Goal: Task Accomplishment & Management: Manage account settings

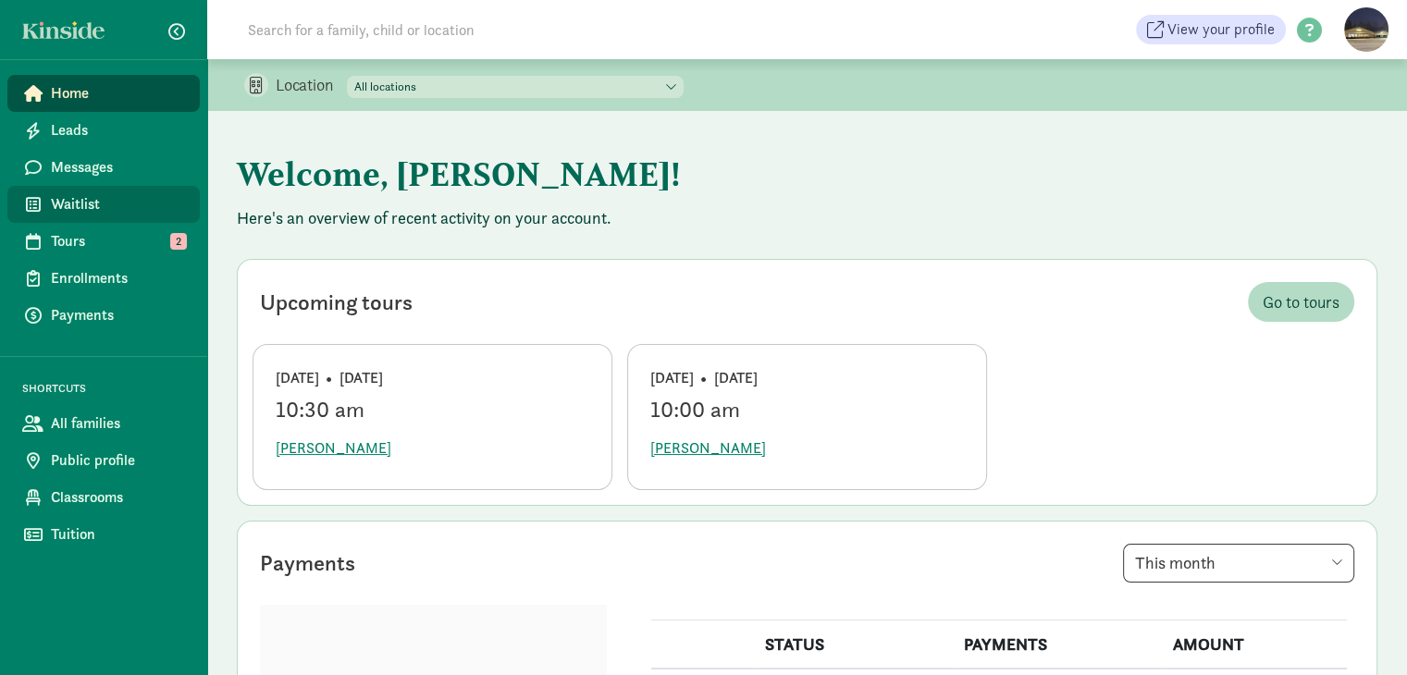
click at [71, 203] on span "Waitlist" at bounding box center [118, 204] width 134 height 22
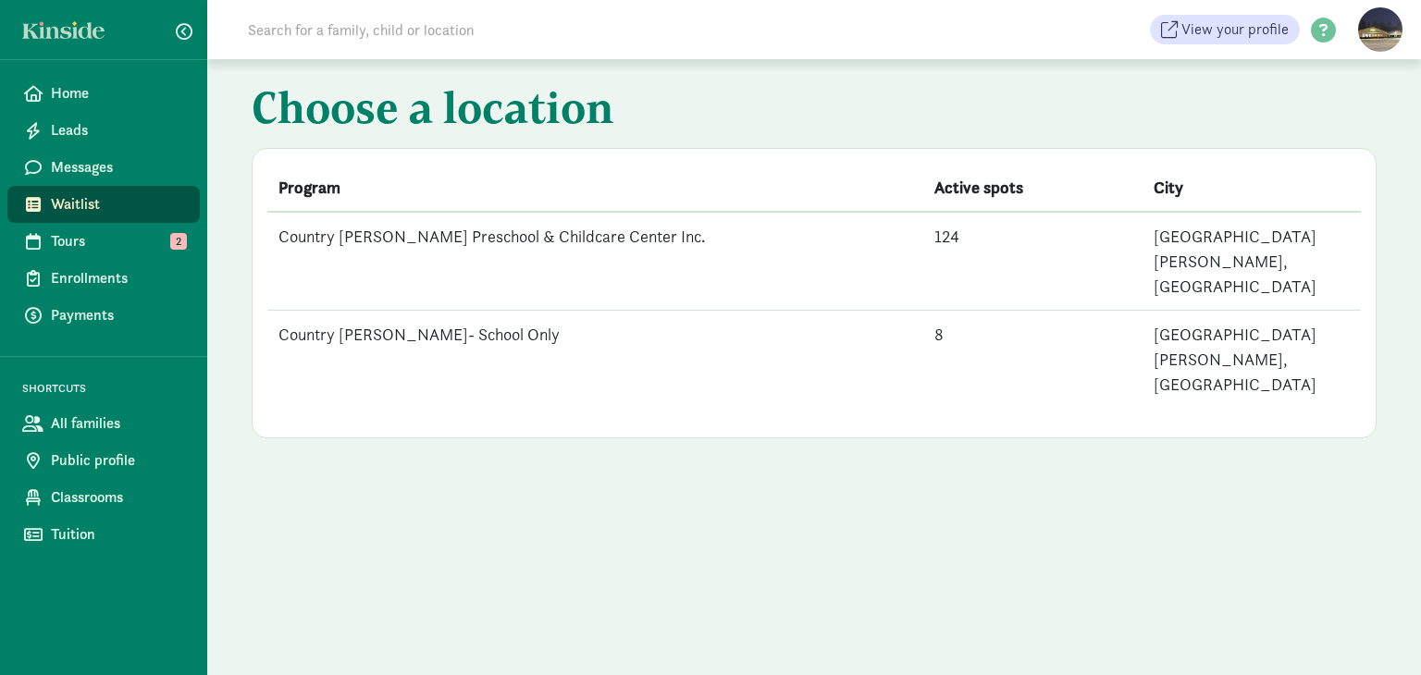
click at [488, 241] on td "Country [PERSON_NAME] Preschool & Childcare Center Inc." at bounding box center [595, 261] width 656 height 99
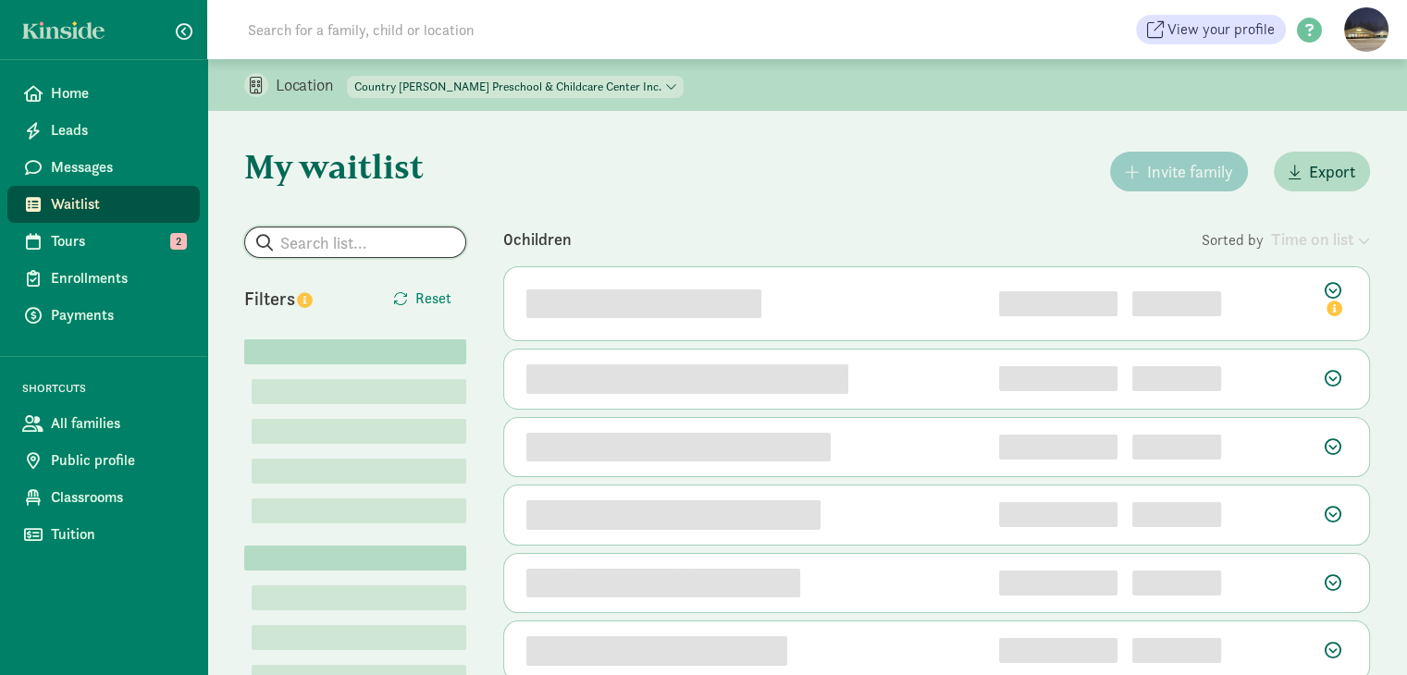
click at [377, 252] on input "search" at bounding box center [355, 243] width 220 height 30
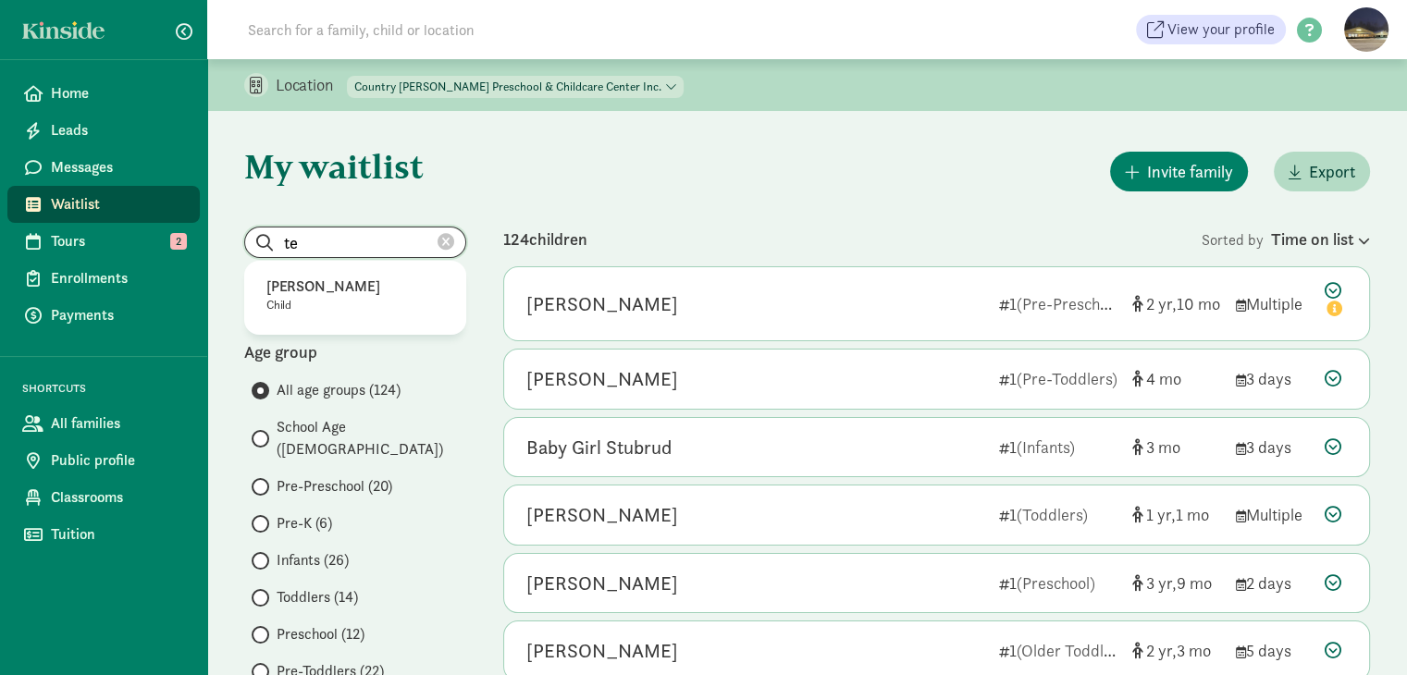
type input "t"
click at [318, 285] on p "[PERSON_NAME]" at bounding box center [355, 287] width 178 height 22
type input "[PERSON_NAME]"
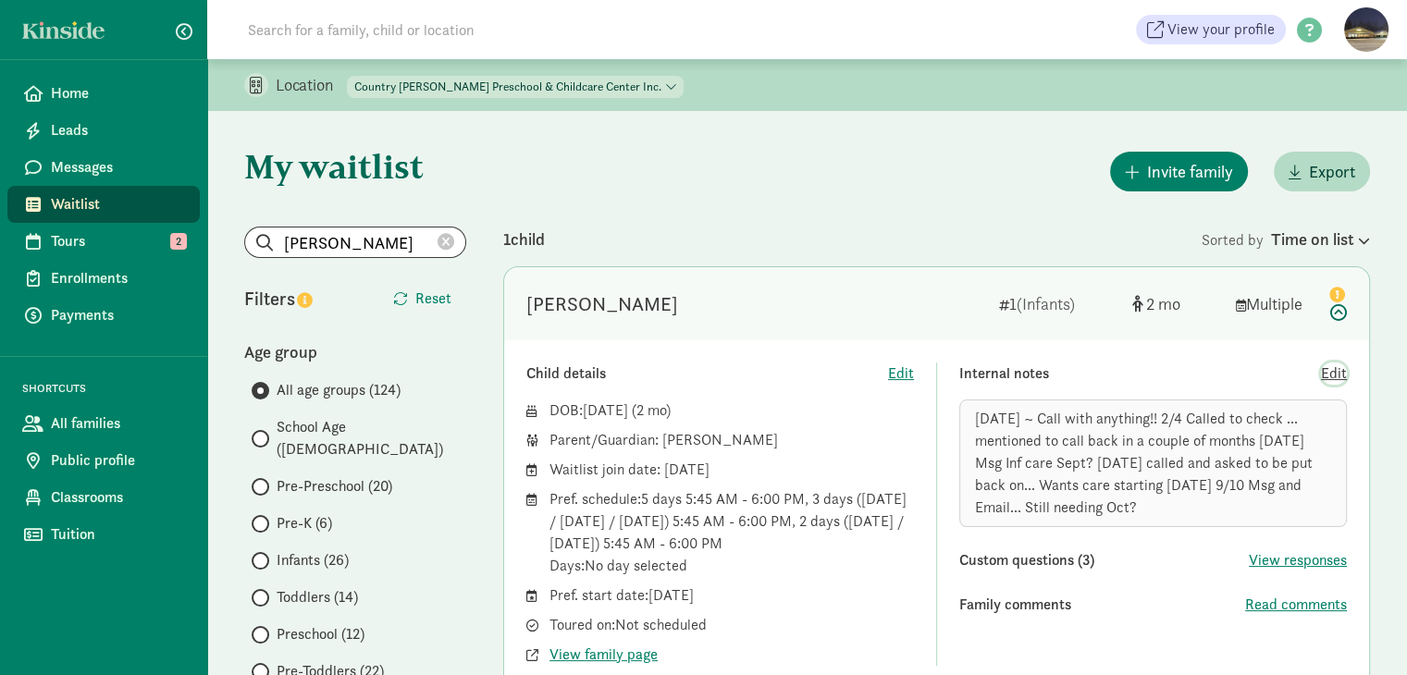
click at [1330, 374] on span "Edit" at bounding box center [1334, 374] width 26 height 22
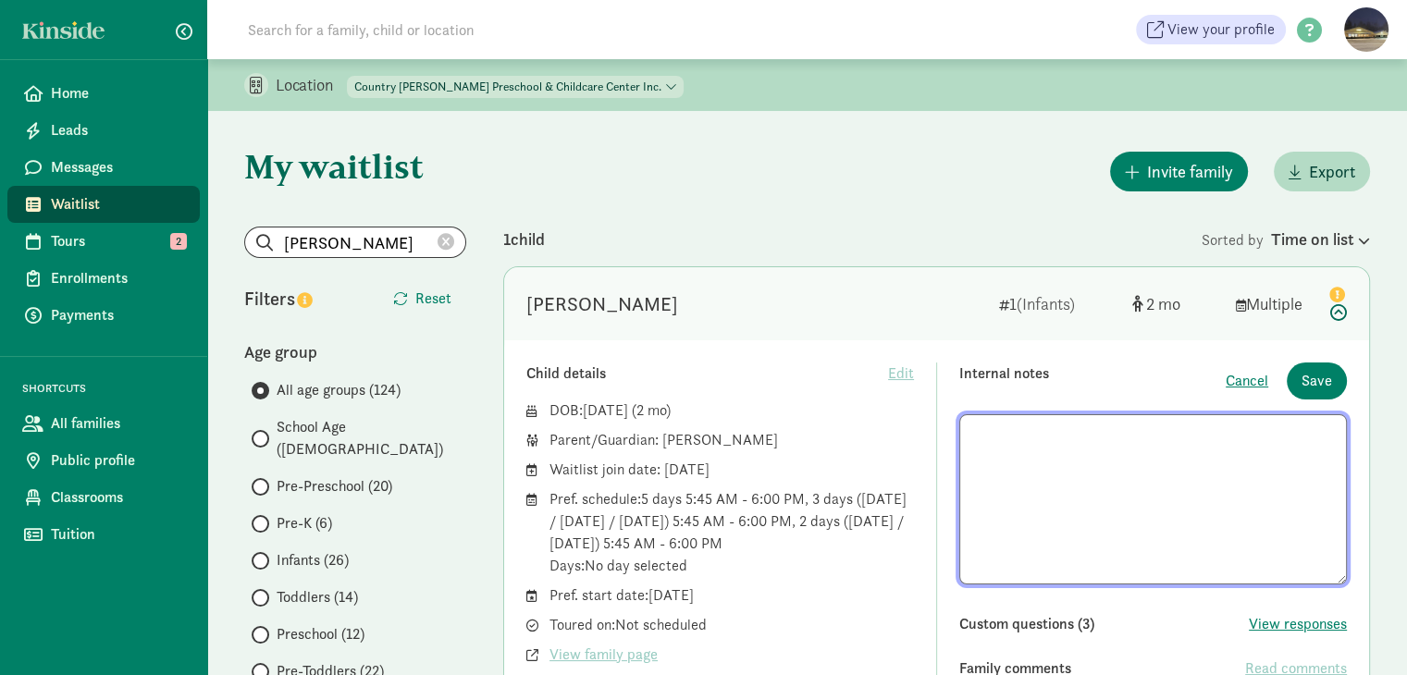
scroll to position [1, 0]
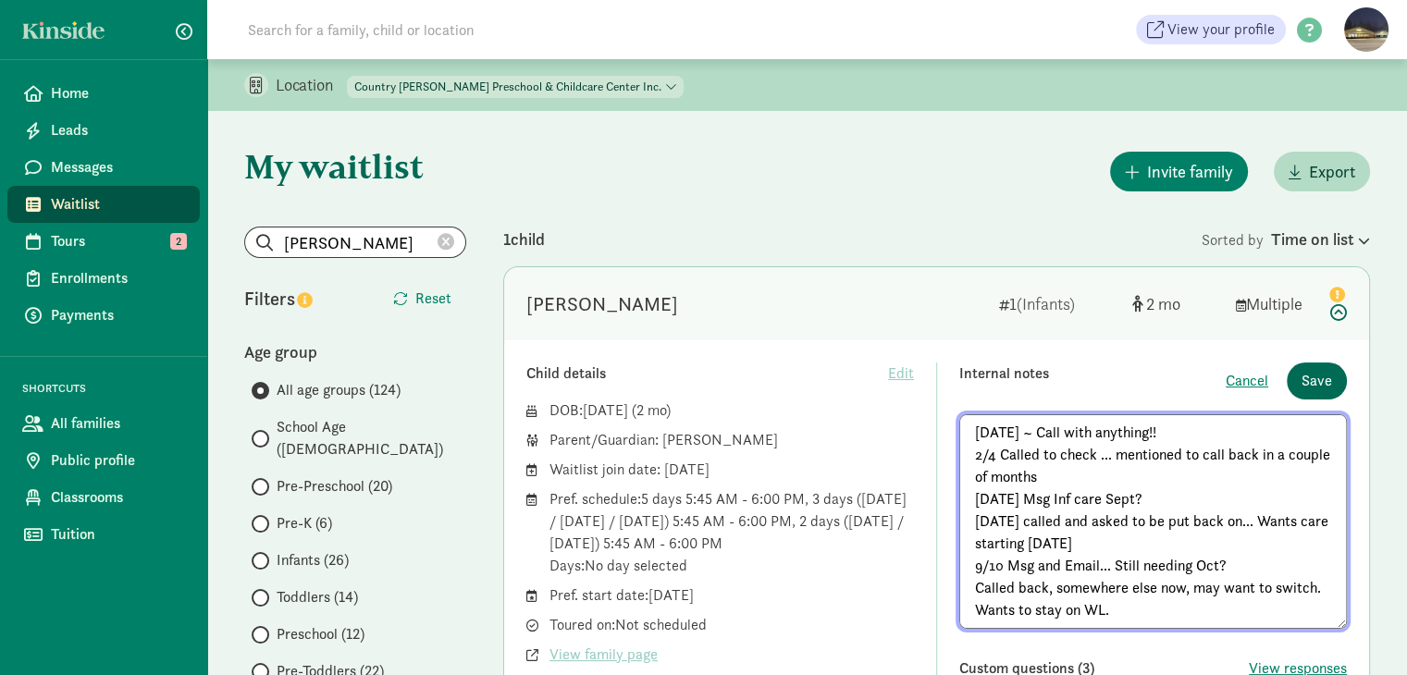
type textarea "1/8/25 ~ Call with anything!! 2/4 Called to check ... mentioned to call back in…"
click at [1329, 377] on span "Save" at bounding box center [1317, 381] width 31 height 22
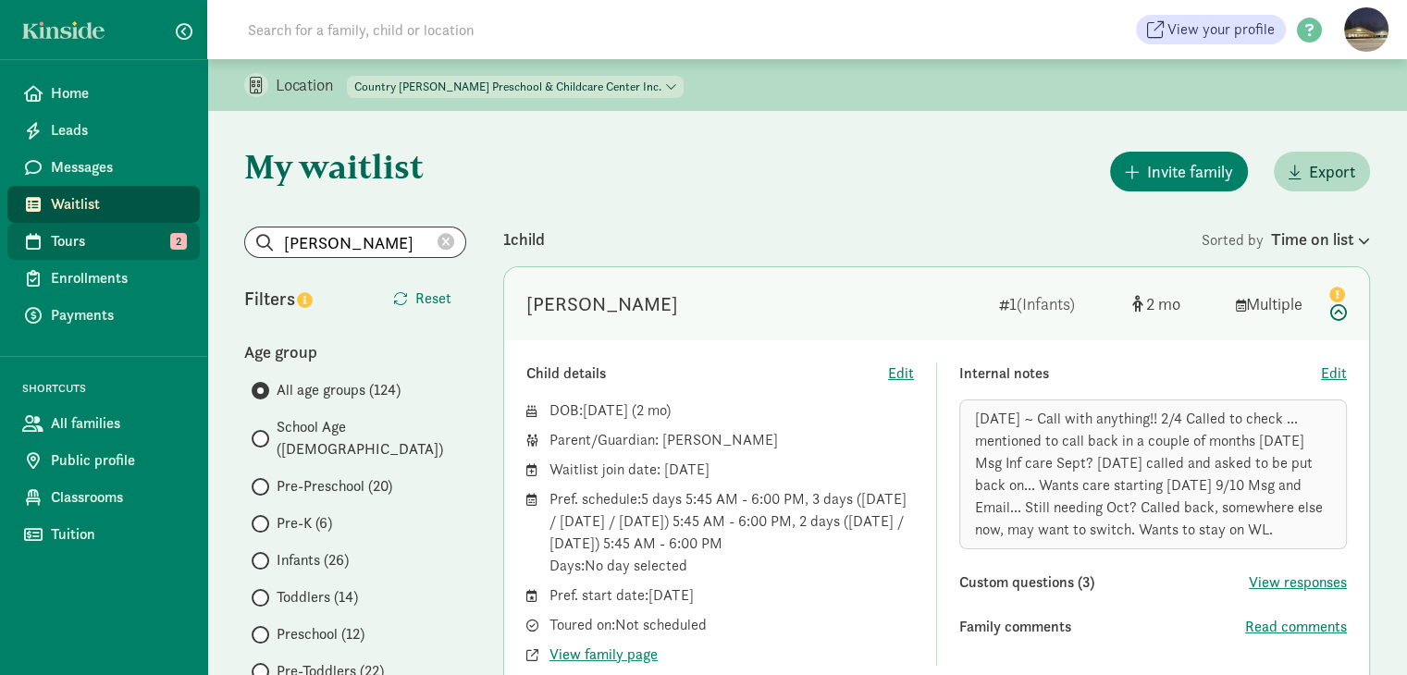
click at [66, 242] on span "Tours" at bounding box center [118, 241] width 134 height 22
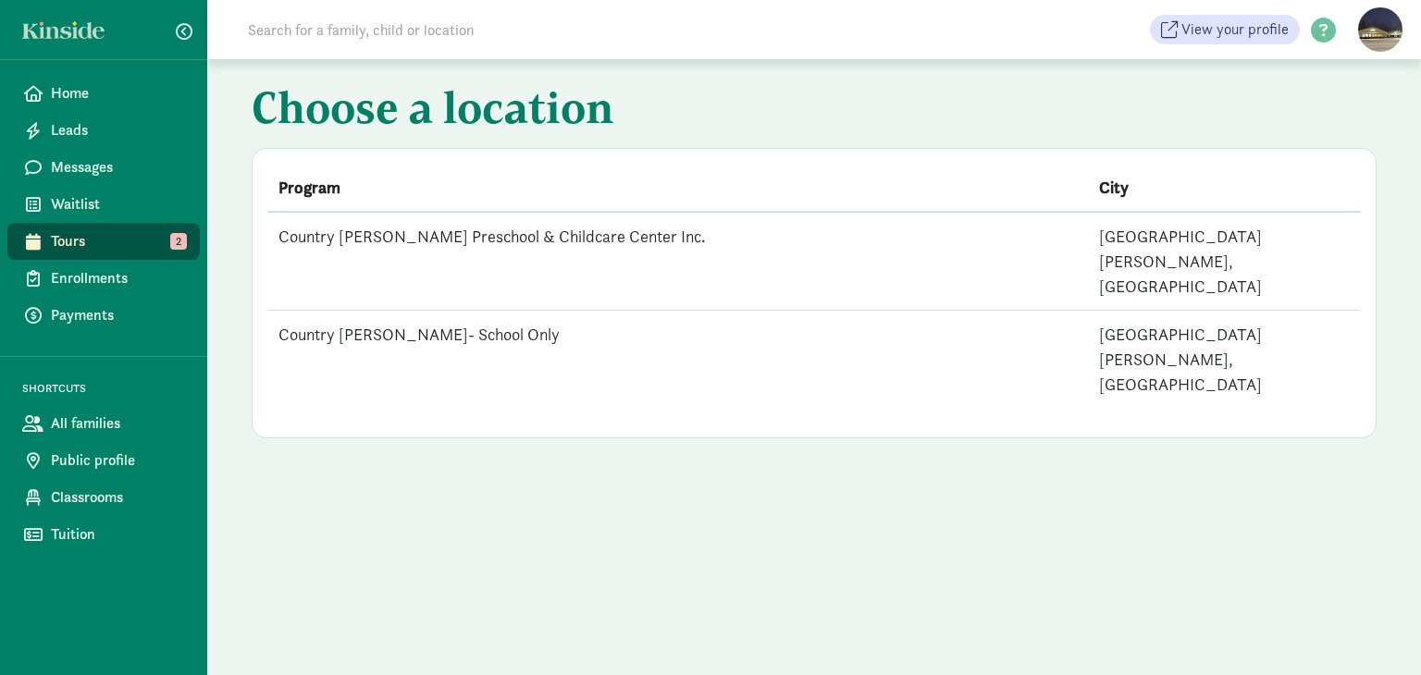
click at [550, 235] on td "Country [PERSON_NAME] Preschool & Childcare Center Inc." at bounding box center [677, 261] width 821 height 99
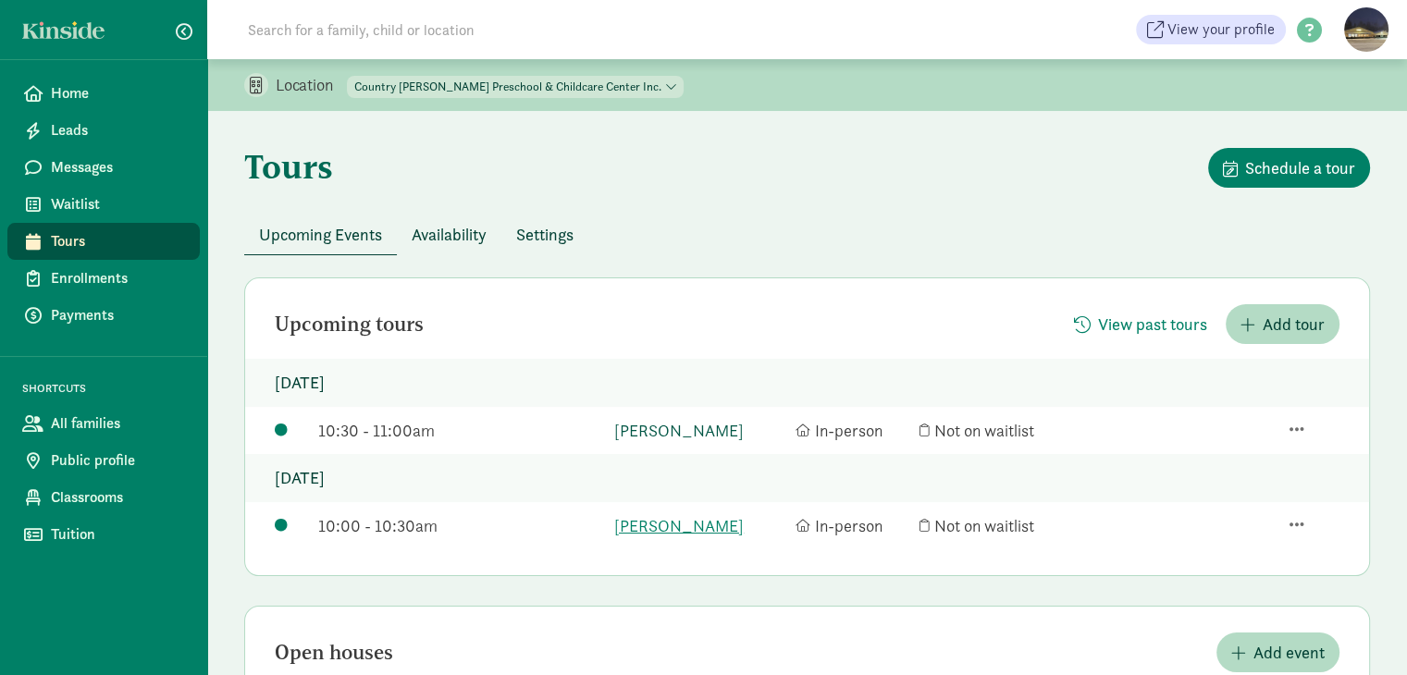
click at [643, 429] on link "Micah Lucas" at bounding box center [700, 430] width 172 height 25
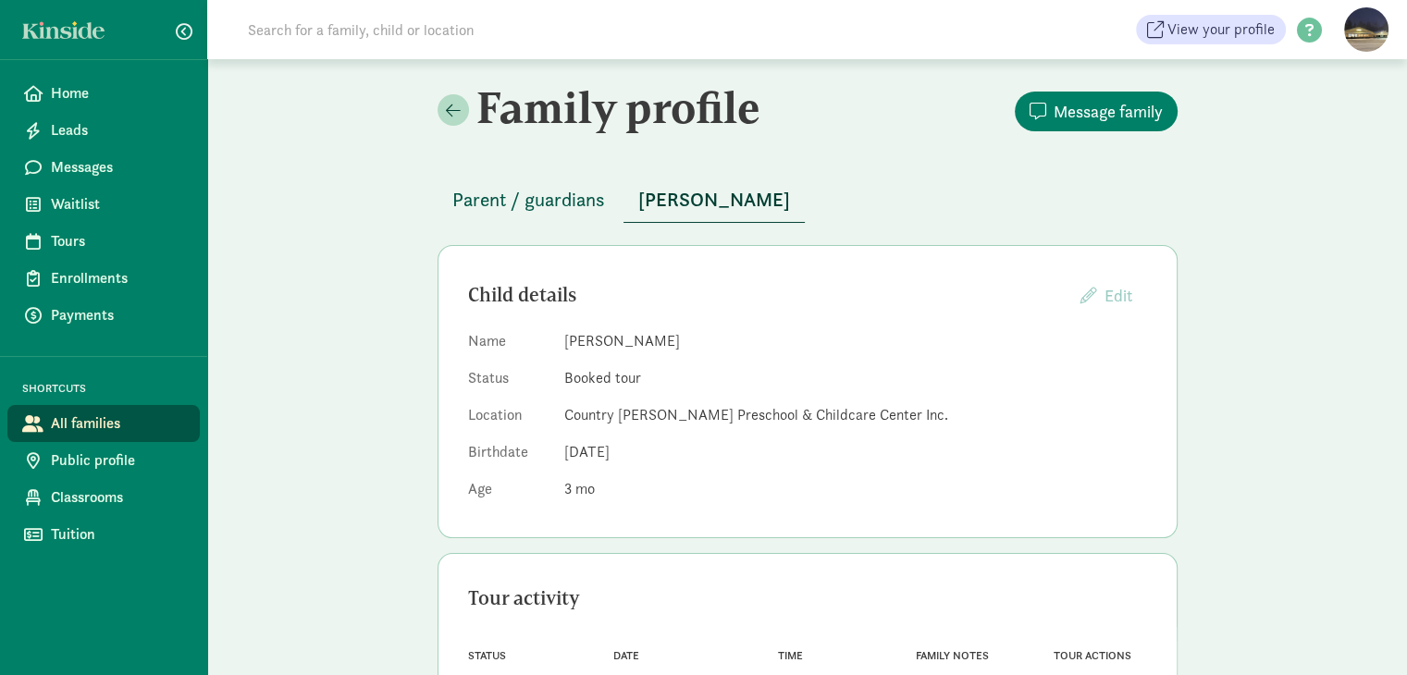
click at [522, 206] on span "Parent / guardians" at bounding box center [528, 200] width 153 height 30
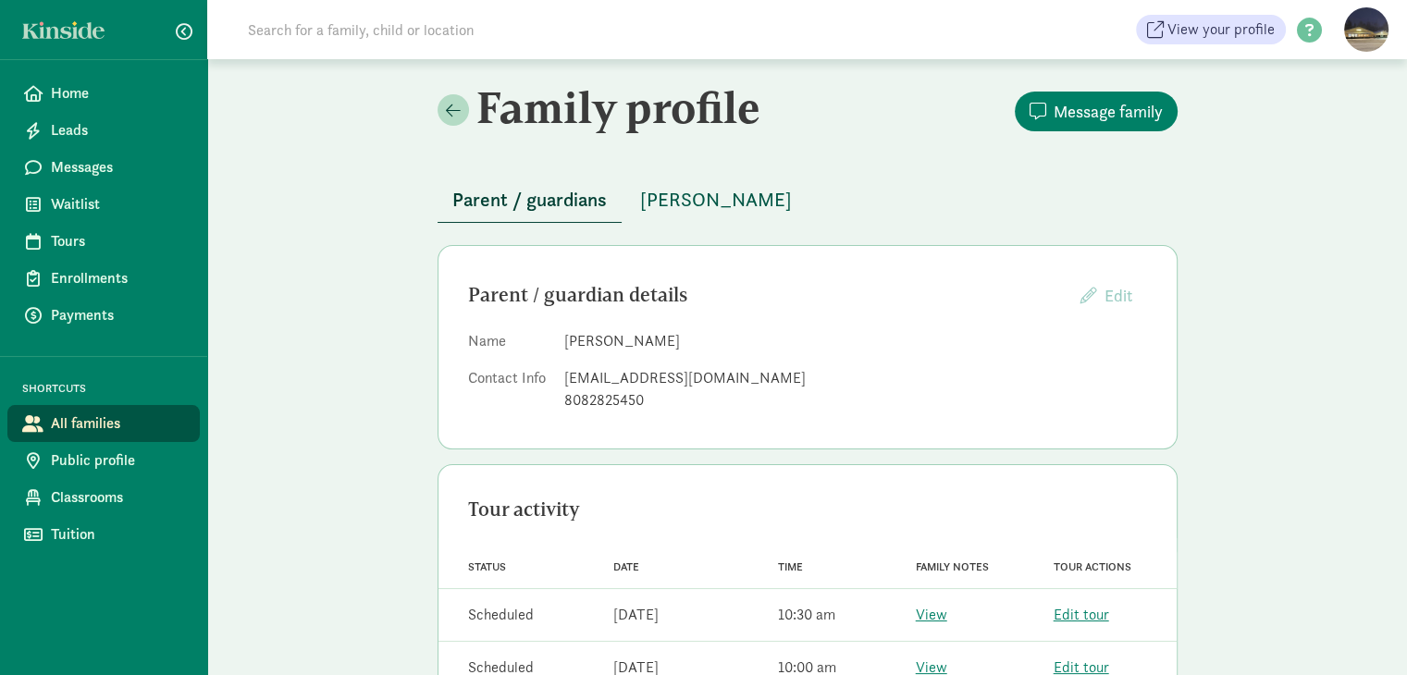
click at [683, 201] on span "Micah Lucas" at bounding box center [716, 200] width 152 height 30
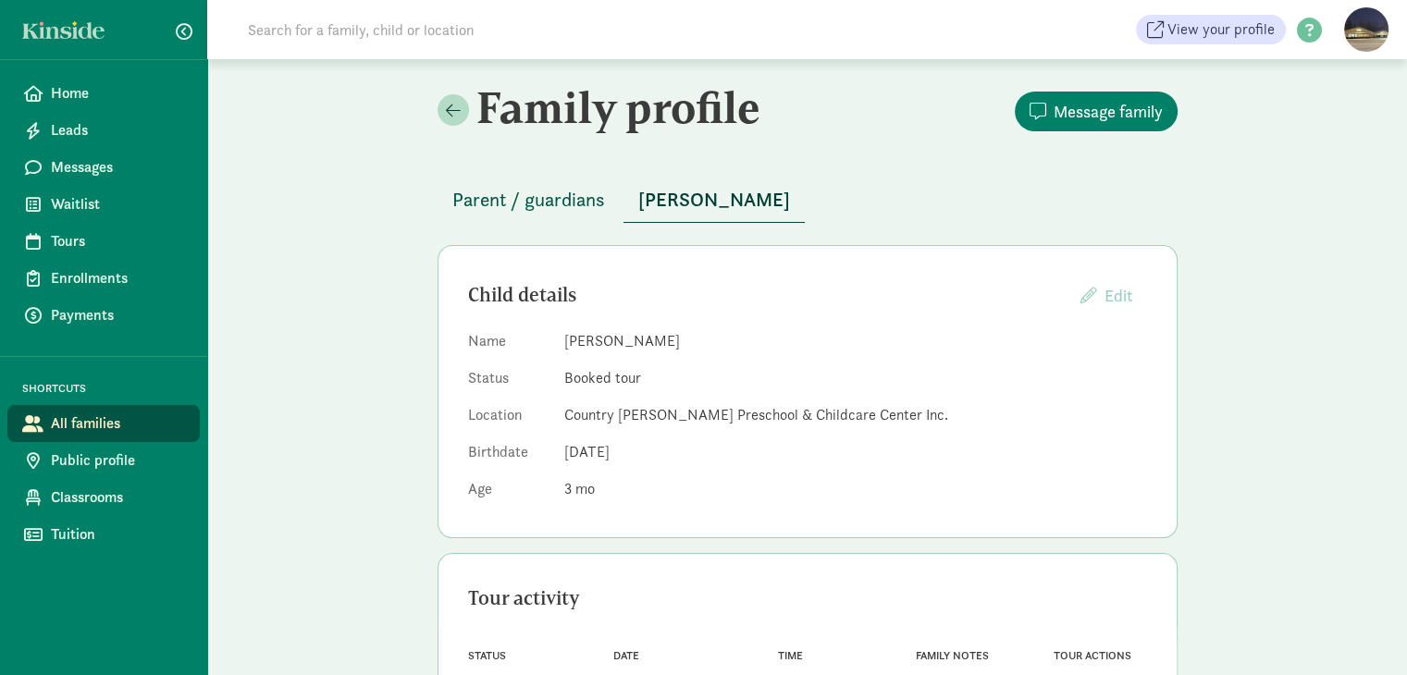
click at [566, 194] on span "Parent / guardians" at bounding box center [528, 200] width 153 height 30
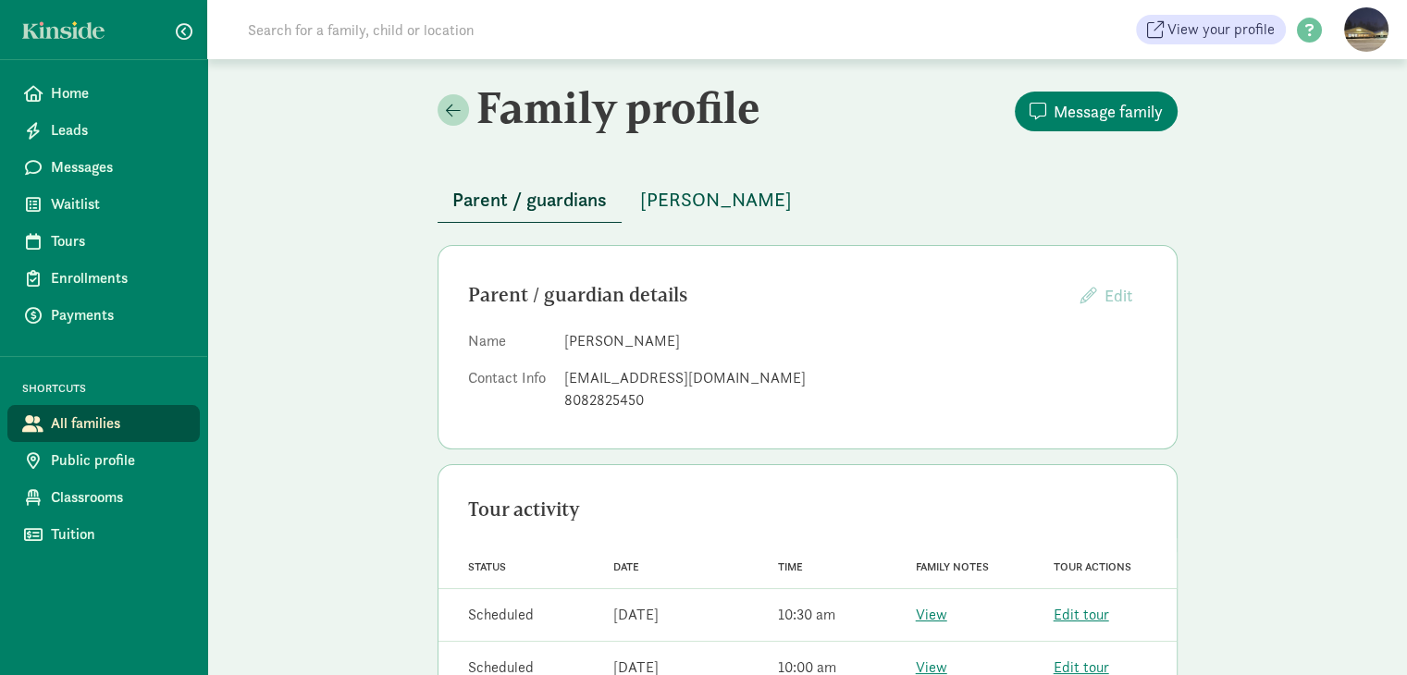
click at [705, 201] on span "Micah Lucas" at bounding box center [716, 200] width 152 height 30
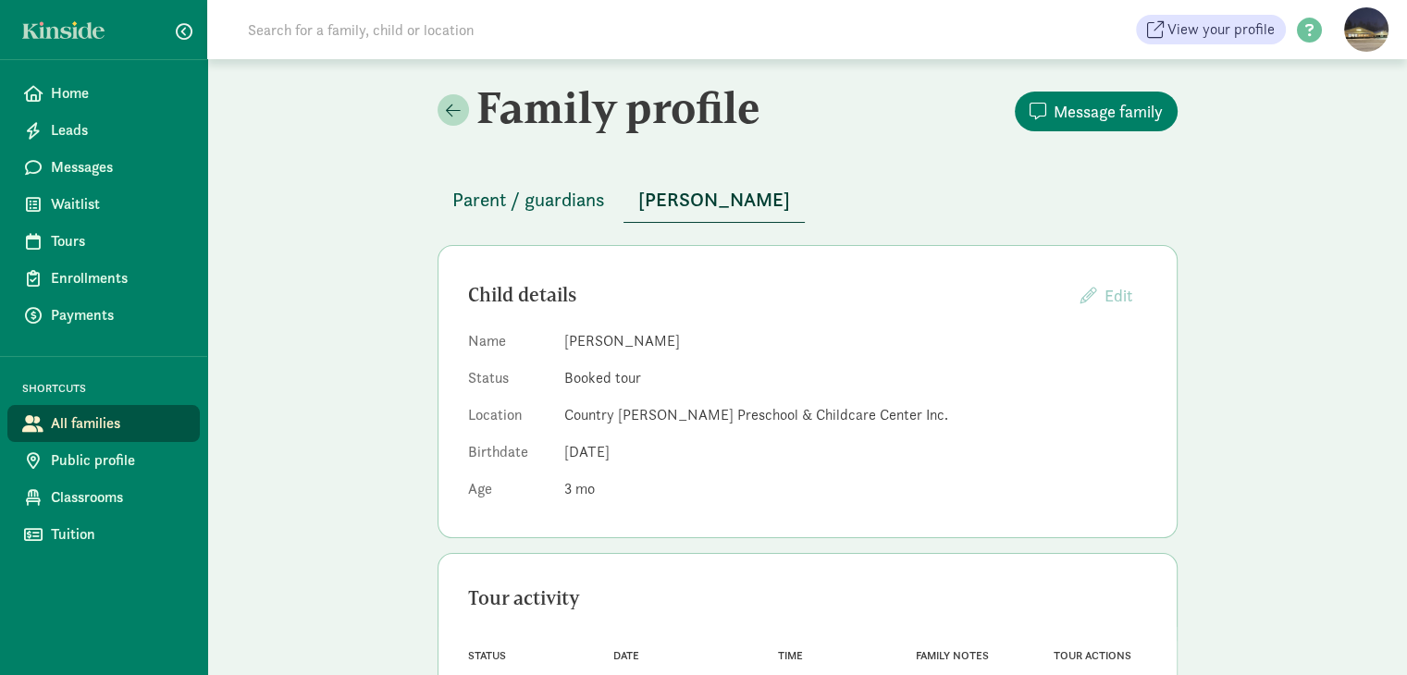
click at [570, 199] on span "Parent / guardians" at bounding box center [528, 200] width 153 height 30
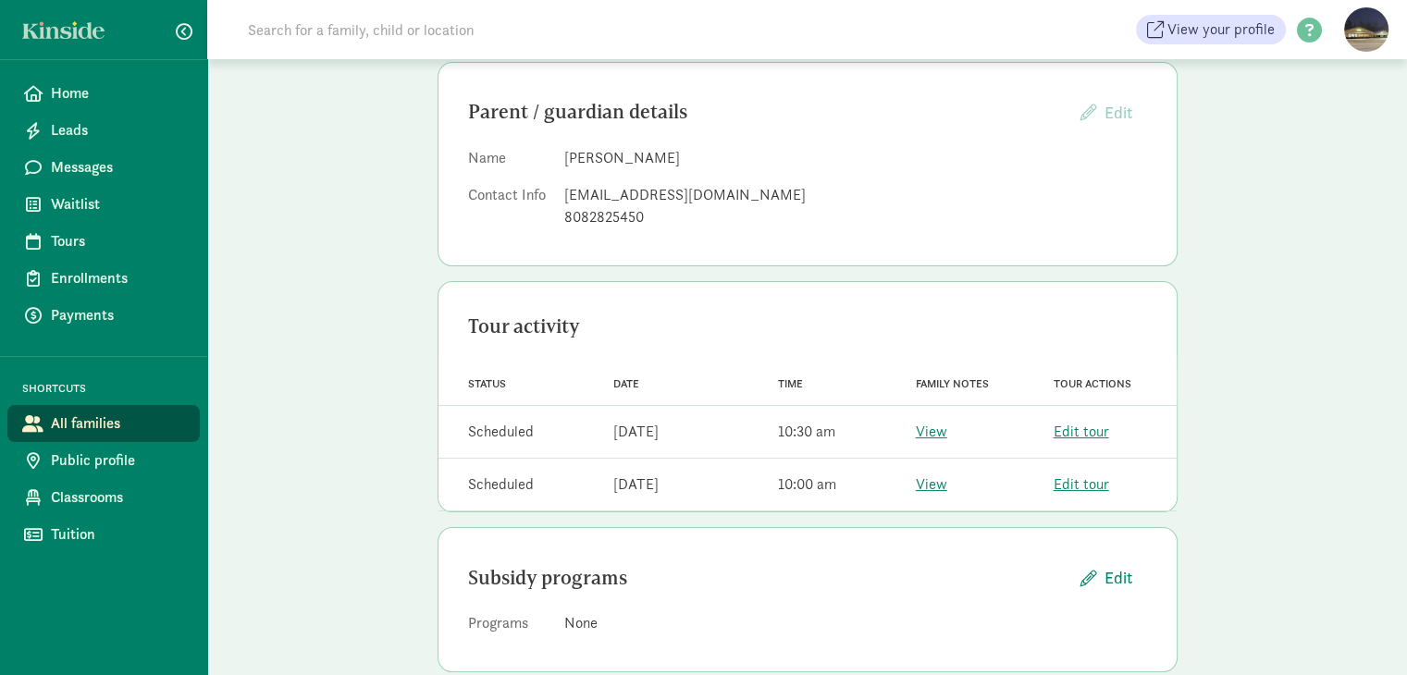
scroll to position [216, 0]
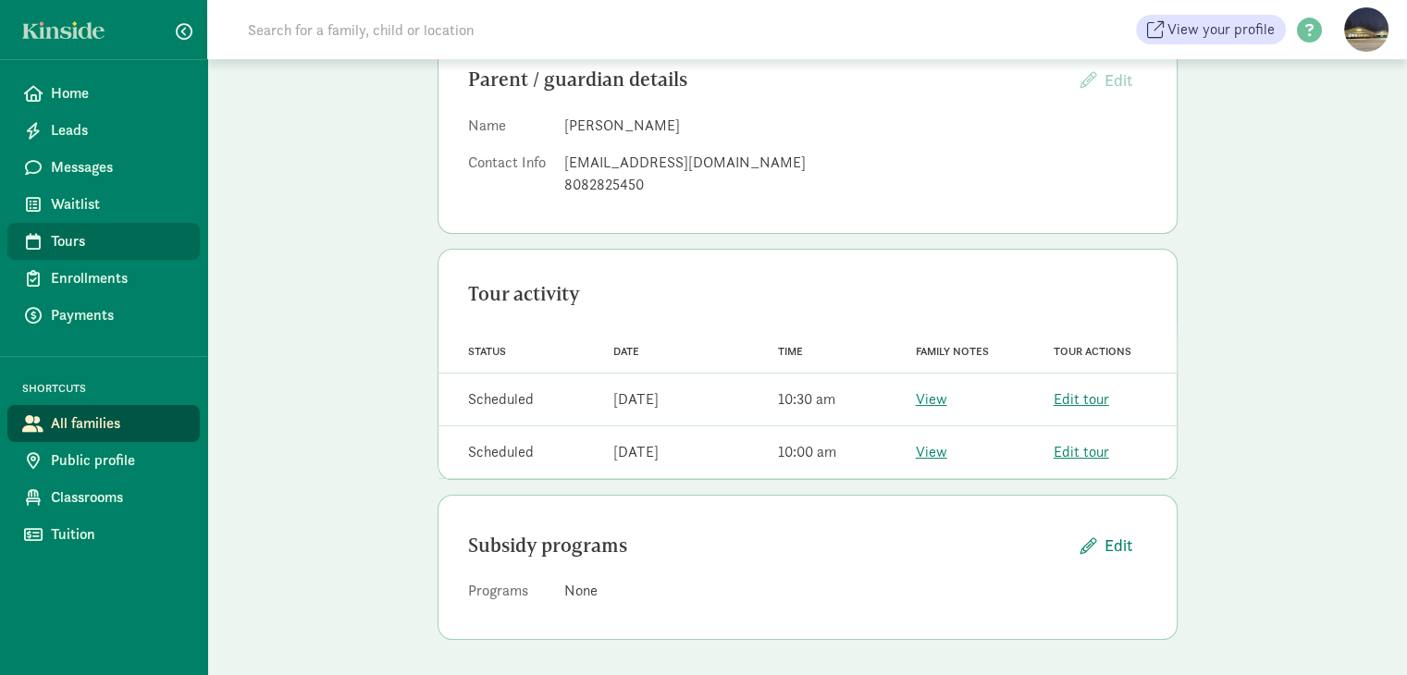
click at [63, 245] on span "Tours" at bounding box center [118, 241] width 134 height 22
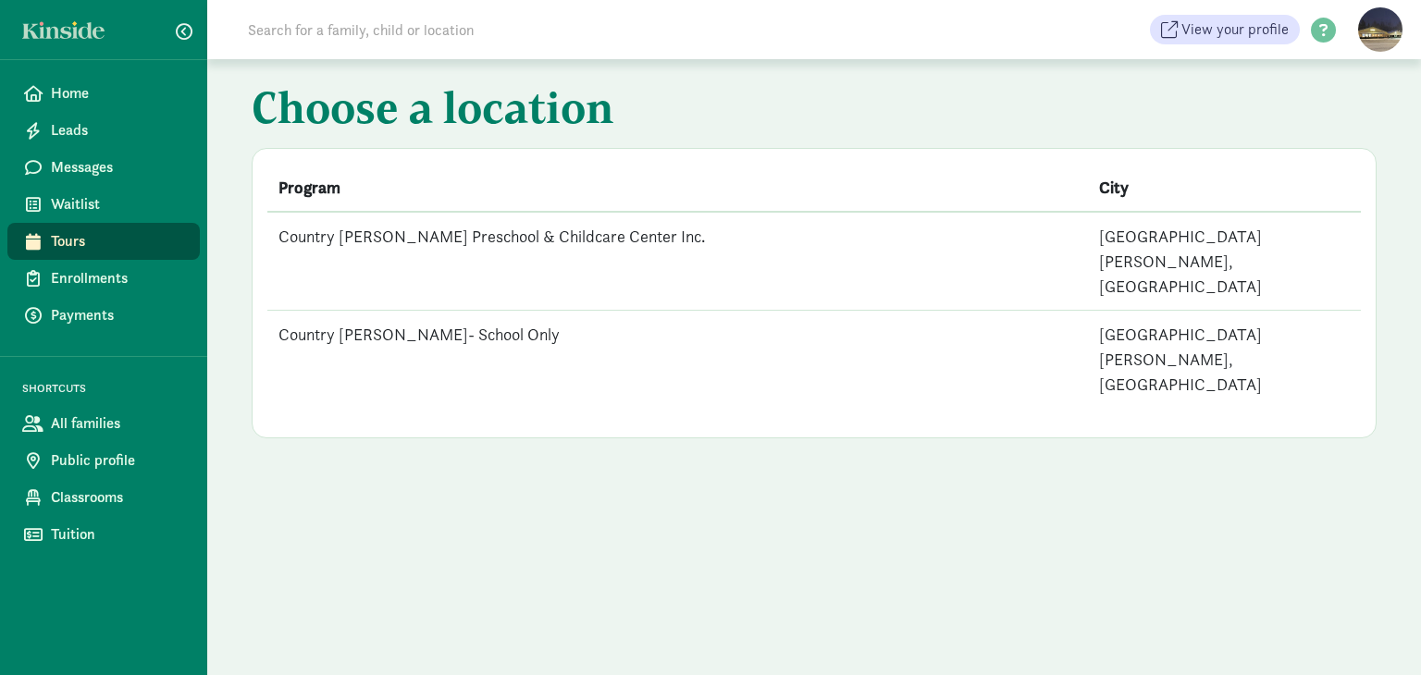
click at [420, 234] on td "Country [PERSON_NAME] Preschool & Childcare Center Inc." at bounding box center [677, 261] width 821 height 99
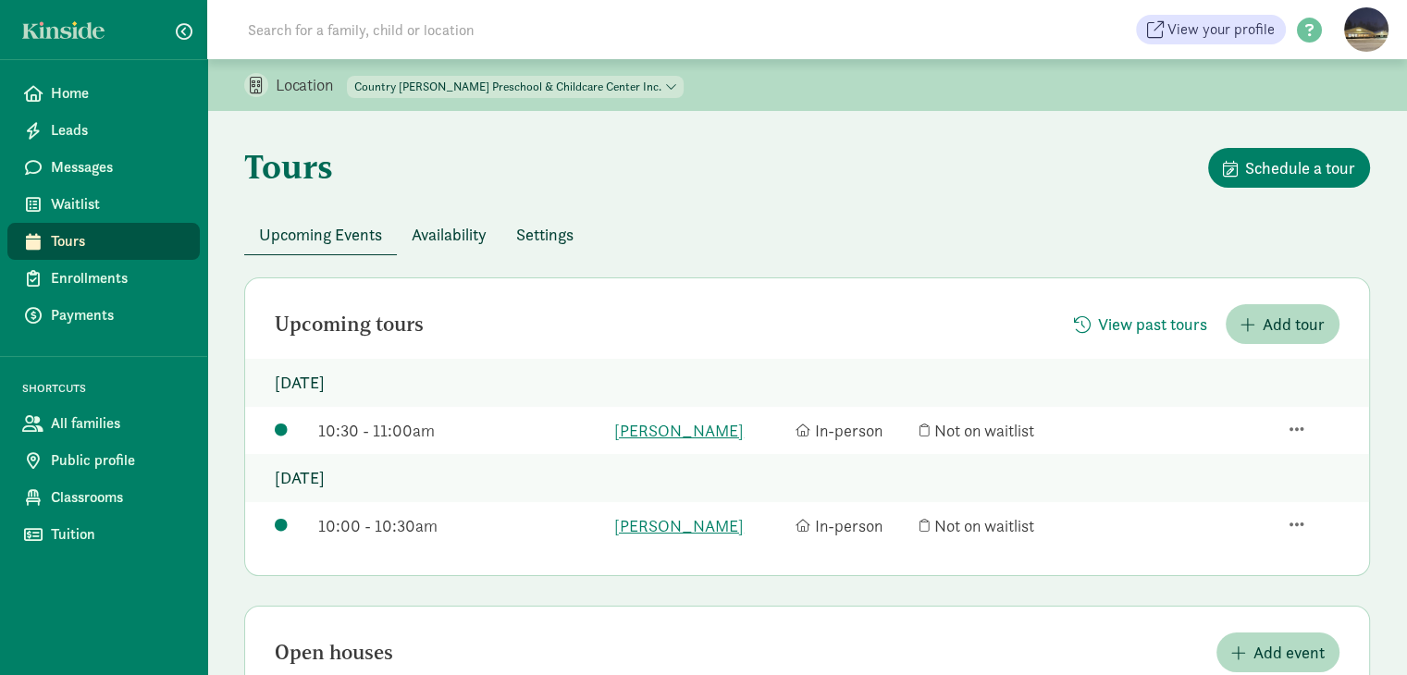
click at [1305, 520] on div at bounding box center [1315, 526] width 50 height 22
click at [1218, 385] on div "Edit tour details" at bounding box center [1252, 387] width 143 height 25
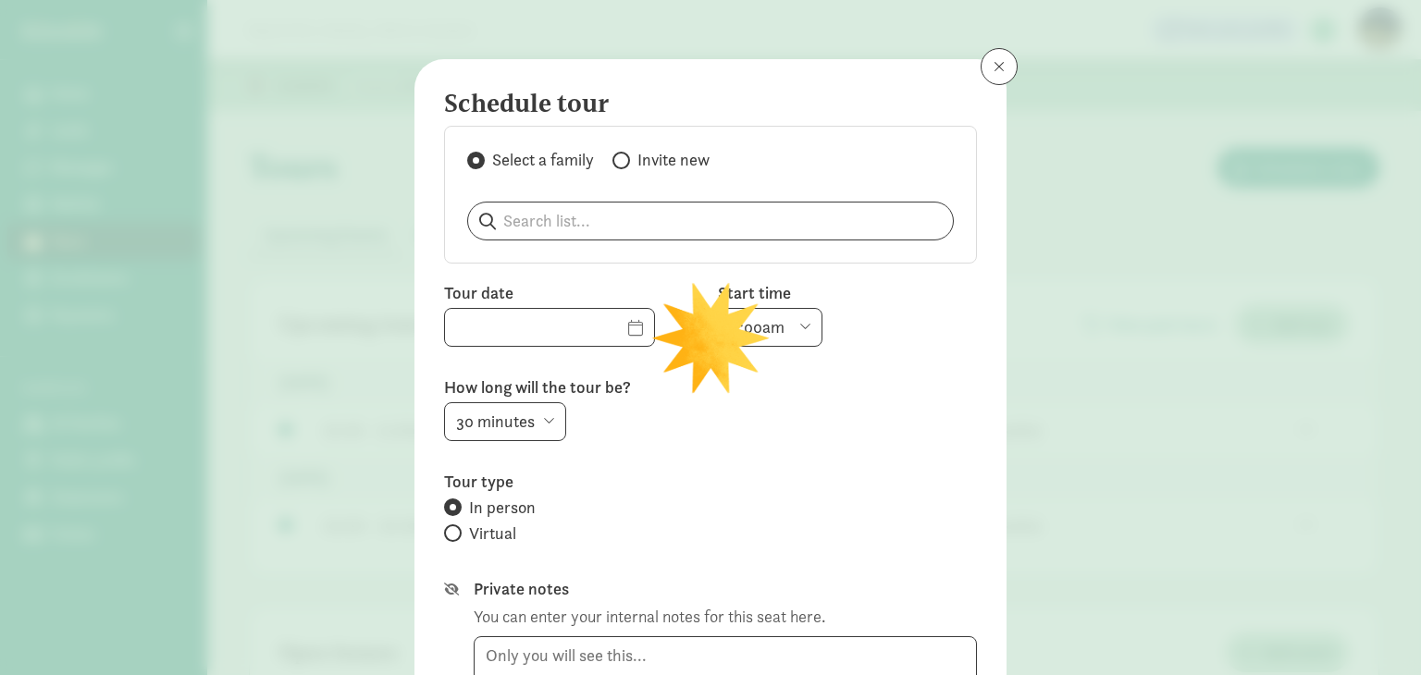
type input "[DATE]"
select select "10:00am"
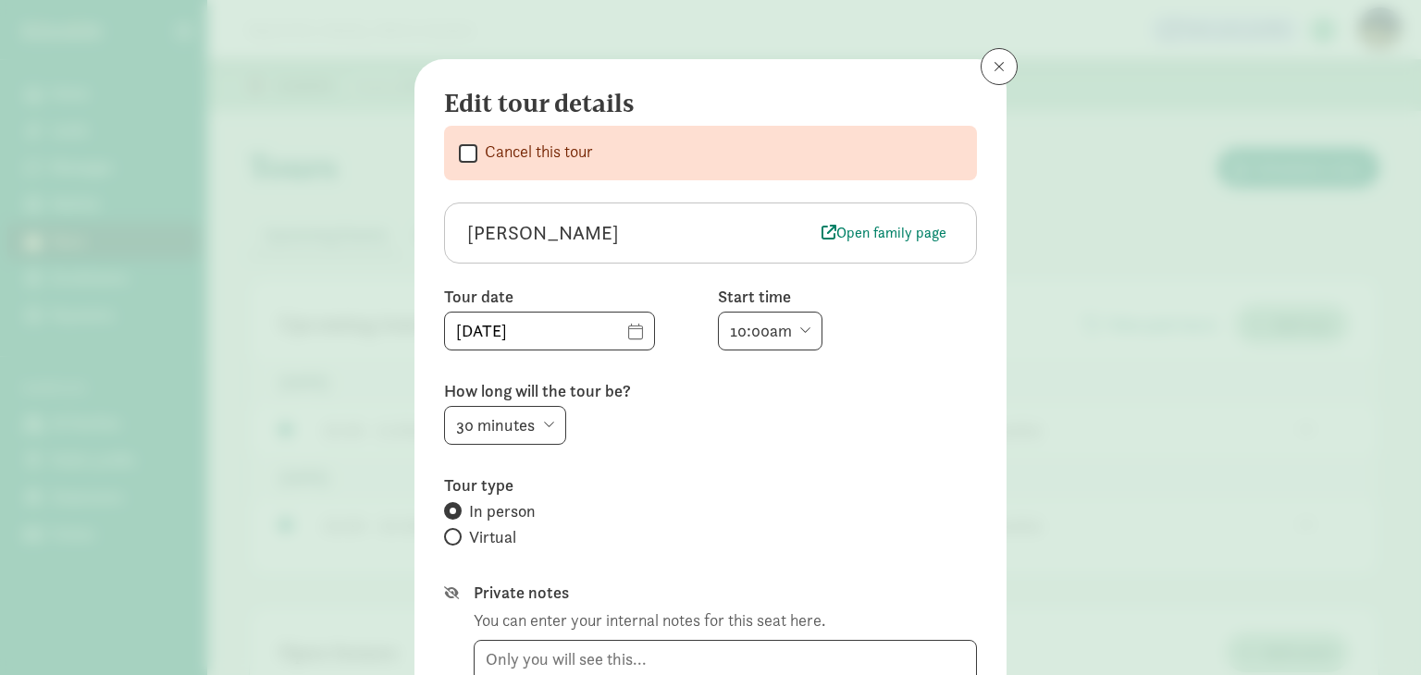
click at [468, 151] on input "Cancel this tour" at bounding box center [468, 153] width 19 height 25
checkbox input "true"
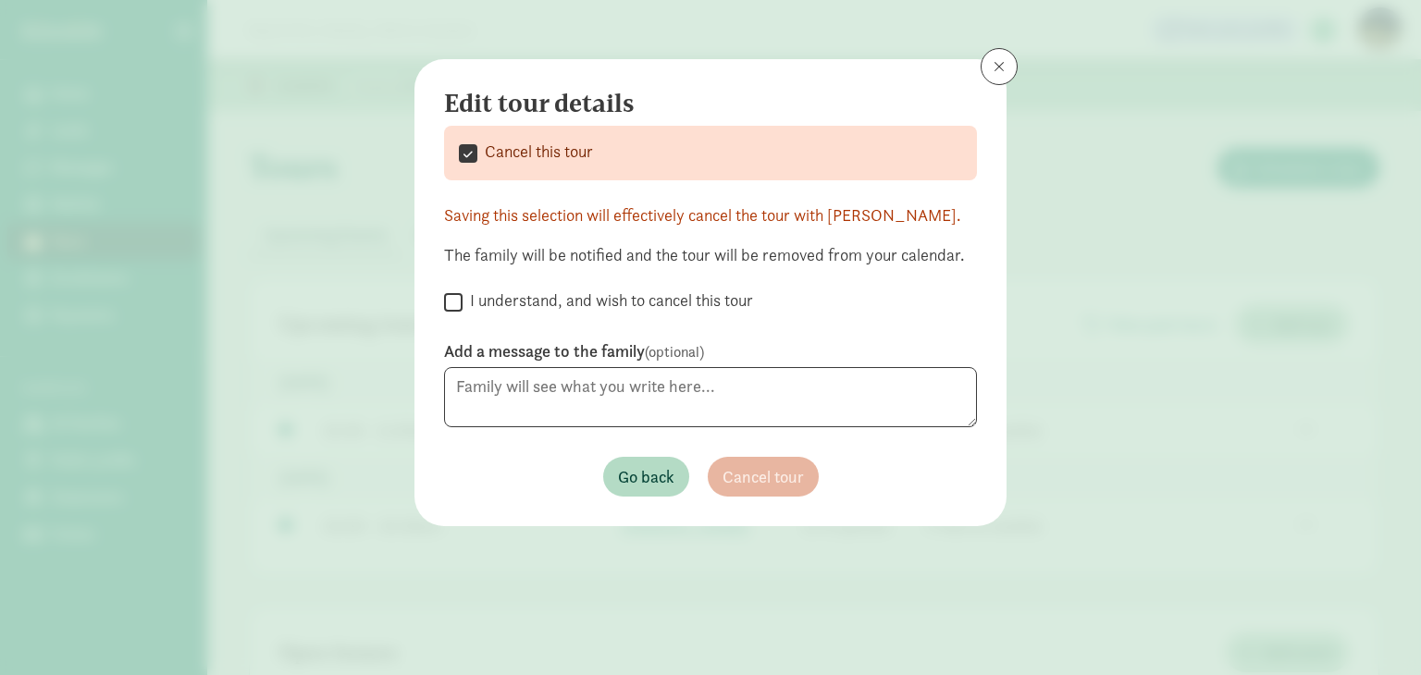
click at [458, 315] on input "I understand, and wish to cancel this tour" at bounding box center [453, 302] width 19 height 25
checkbox input "true"
click at [766, 489] on span "Cancel tour" at bounding box center [763, 476] width 81 height 25
